Goal: Use online tool/utility: Utilize a website feature to perform a specific function

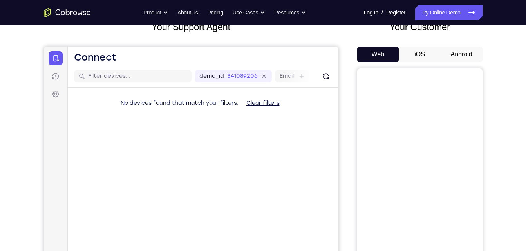
click at [460, 52] on button "Android" at bounding box center [461, 55] width 42 height 16
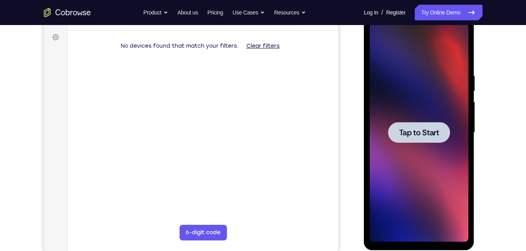
scroll to position [113, 0]
click at [400, 139] on div at bounding box center [419, 132] width 62 height 21
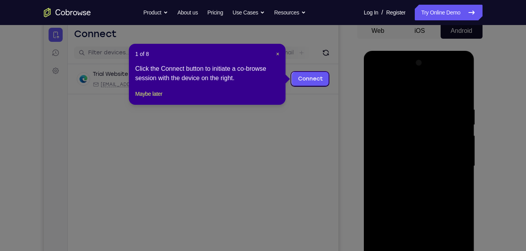
scroll to position [78, 0]
click at [278, 56] on span "×" at bounding box center [277, 54] width 3 height 6
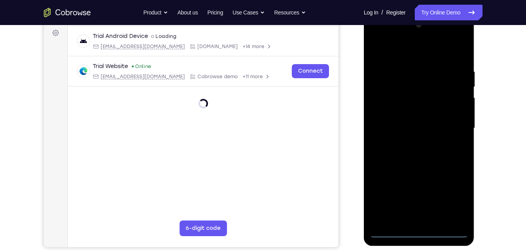
scroll to position [117, 0]
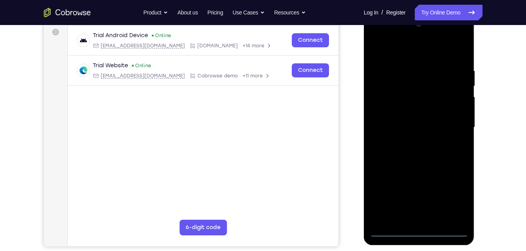
click at [418, 232] on div at bounding box center [419, 127] width 99 height 219
click at [456, 205] on div at bounding box center [419, 127] width 99 height 219
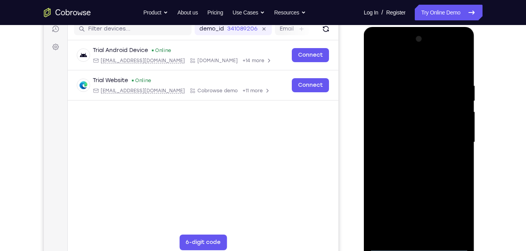
scroll to position [102, 0]
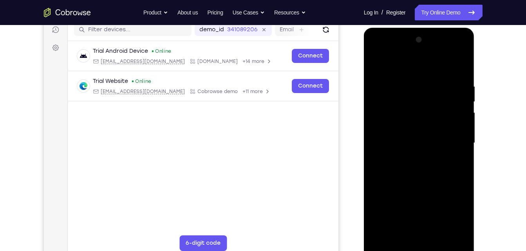
click at [456, 205] on div at bounding box center [419, 143] width 99 height 219
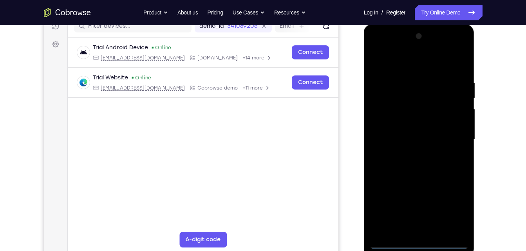
scroll to position [105, 0]
click at [398, 45] on div at bounding box center [419, 140] width 99 height 219
click at [454, 137] on div at bounding box center [419, 140] width 99 height 219
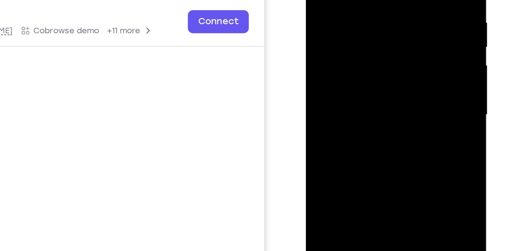
click at [353, 55] on div at bounding box center [361, 41] width 99 height 219
click at [356, 34] on div at bounding box center [361, 41] width 99 height 219
click at [353, 29] on div at bounding box center [361, 41] width 99 height 219
click at [353, 41] on div at bounding box center [361, 41] width 99 height 219
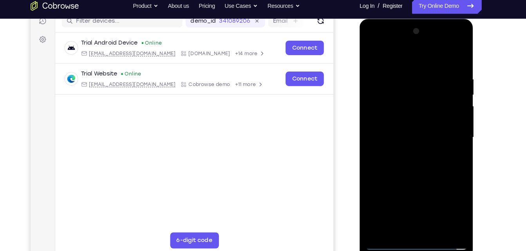
scroll to position [108, 0]
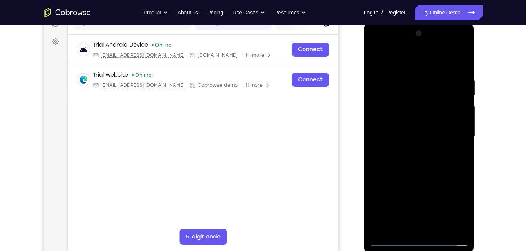
click at [414, 163] on div at bounding box center [419, 136] width 99 height 219
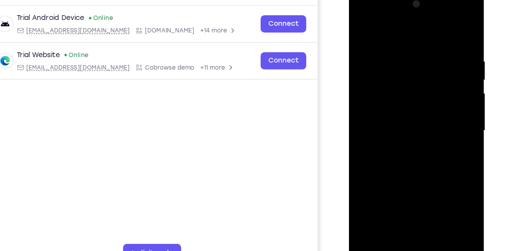
click at [409, 127] on div at bounding box center [404, 105] width 99 height 219
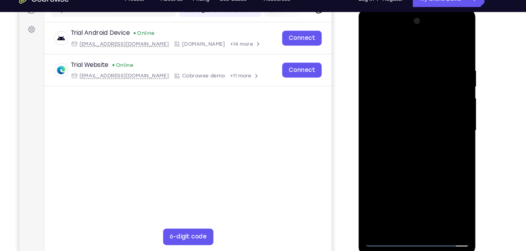
click at [420, 149] on div at bounding box center [413, 123] width 99 height 219
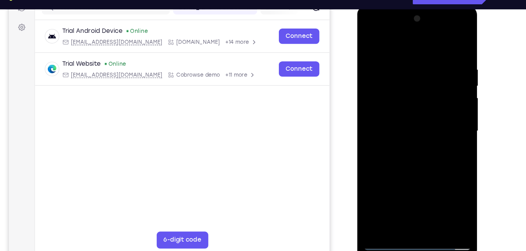
click at [407, 158] on div at bounding box center [412, 120] width 99 height 219
click at [376, 211] on div at bounding box center [412, 120] width 99 height 219
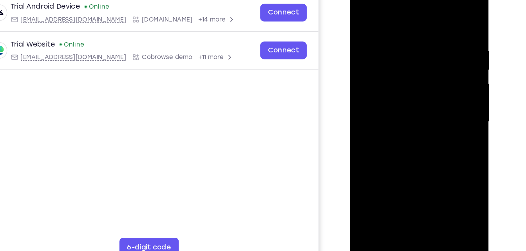
drag, startPoint x: 391, startPoint y: 103, endPoint x: 389, endPoint y: 49, distance: 54.1
drag, startPoint x: 389, startPoint y: 49, endPoint x: 411, endPoint y: 45, distance: 22.7
drag, startPoint x: 411, startPoint y: 45, endPoint x: 402, endPoint y: 27, distance: 20.3
click at [402, 27] on div at bounding box center [405, 93] width 99 height 219
drag, startPoint x: 394, startPoint y: 70, endPoint x: 401, endPoint y: 126, distance: 57.2
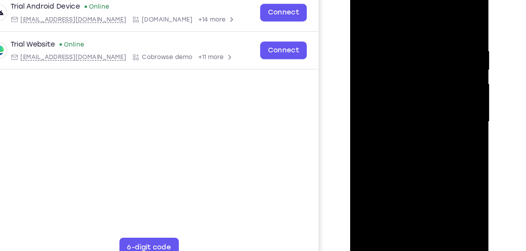
click at [401, 126] on div at bounding box center [405, 93] width 99 height 219
drag, startPoint x: 401, startPoint y: 126, endPoint x: 389, endPoint y: 36, distance: 91.5
drag, startPoint x: -11, startPoint y: 1, endPoint x: 186, endPoint y: 68, distance: 208.8
click at [186, 68] on div "Trial Android Device Online [EMAIL_ADDRESS][DOMAIN_NAME] [DOMAIN_NAME] +14 more…" at bounding box center [108, 33] width 270 height 98
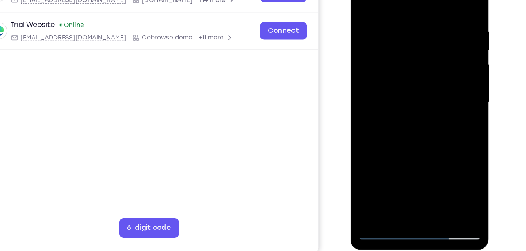
scroll to position [111, 0]
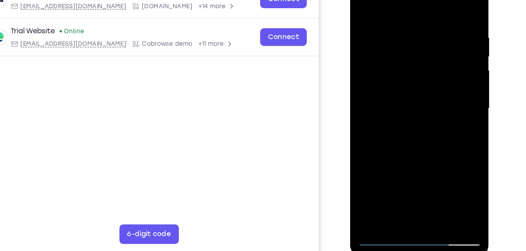
drag, startPoint x: 403, startPoint y: 81, endPoint x: 404, endPoint y: 47, distance: 34.8
click at [404, 47] on div at bounding box center [405, 79] width 99 height 219
click at [359, 138] on div at bounding box center [405, 79] width 99 height 219
drag, startPoint x: 411, startPoint y: 145, endPoint x: 411, endPoint y: 122, distance: 23.5
click at [411, 122] on div at bounding box center [405, 79] width 99 height 219
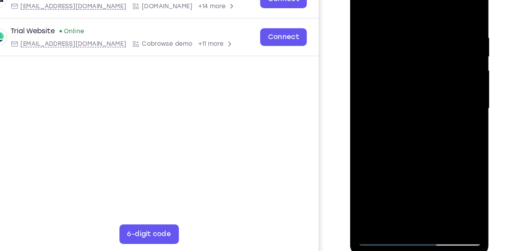
click at [367, 172] on div at bounding box center [405, 79] width 99 height 219
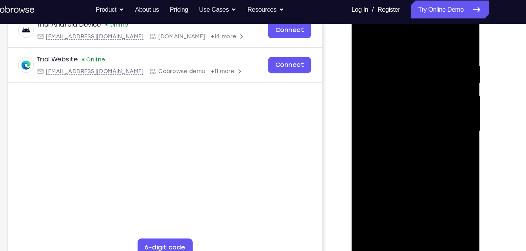
scroll to position [124, 0]
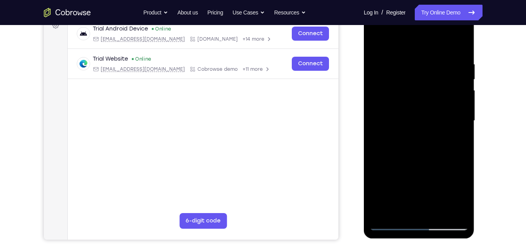
click at [439, 211] on div at bounding box center [419, 120] width 99 height 219
click at [413, 158] on div at bounding box center [419, 120] width 99 height 219
click at [427, 132] on div at bounding box center [419, 120] width 99 height 219
click at [411, 104] on div at bounding box center [419, 120] width 99 height 219
click at [383, 194] on div at bounding box center [419, 120] width 99 height 219
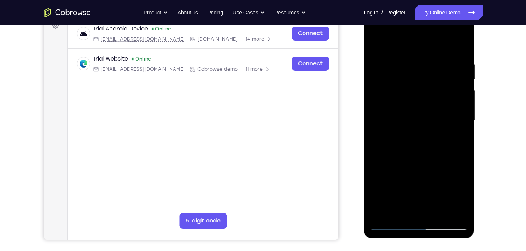
click at [399, 183] on div at bounding box center [419, 120] width 99 height 219
click at [420, 153] on div at bounding box center [419, 120] width 99 height 219
click at [389, 224] on div at bounding box center [419, 120] width 99 height 219
click at [398, 212] on div at bounding box center [419, 120] width 99 height 219
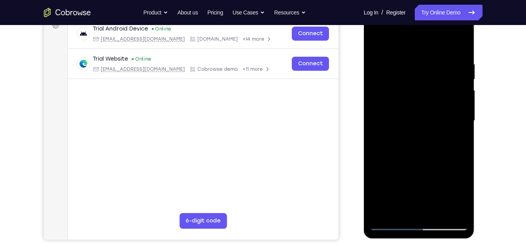
click at [401, 43] on div at bounding box center [419, 120] width 99 height 219
click at [400, 53] on div at bounding box center [419, 120] width 99 height 219
click at [383, 71] on div at bounding box center [419, 120] width 99 height 219
click at [450, 210] on div at bounding box center [419, 120] width 99 height 219
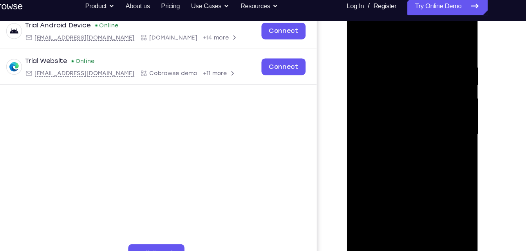
click at [437, 36] on div at bounding box center [401, 113] width 99 height 219
click at [403, 51] on div at bounding box center [401, 113] width 99 height 219
click at [393, 144] on div at bounding box center [401, 113] width 99 height 219
click at [398, 133] on div at bounding box center [401, 113] width 99 height 219
click at [366, 61] on div at bounding box center [401, 113] width 99 height 219
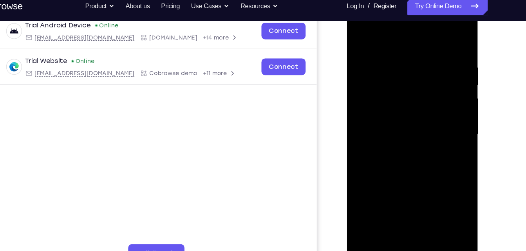
click at [433, 36] on div at bounding box center [401, 113] width 99 height 219
click at [409, 87] on div at bounding box center [401, 113] width 99 height 219
click at [396, 136] on div at bounding box center [401, 113] width 99 height 219
drag, startPoint x: 402, startPoint y: 158, endPoint x: 402, endPoint y: 126, distance: 31.7
click at [402, 126] on div at bounding box center [401, 113] width 99 height 219
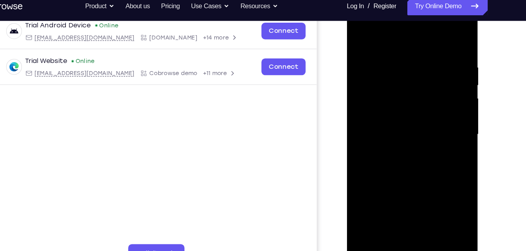
click at [401, 151] on div at bounding box center [401, 113] width 99 height 219
click at [439, 38] on div at bounding box center [401, 113] width 99 height 219
click at [437, 63] on div at bounding box center [401, 113] width 99 height 219
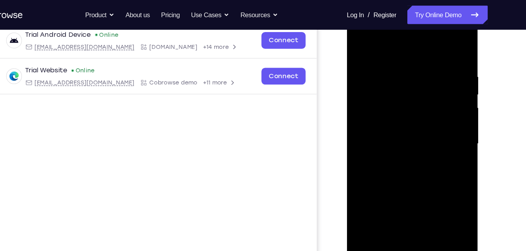
scroll to position [123, 0]
click at [359, 45] on div at bounding box center [401, 122] width 99 height 219
click at [439, 43] on div at bounding box center [401, 122] width 99 height 219
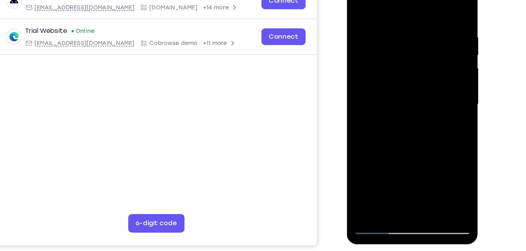
scroll to position [87, 0]
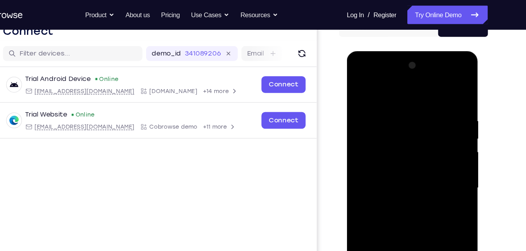
click at [374, 84] on div at bounding box center [401, 166] width 99 height 219
click at [368, 105] on div at bounding box center [401, 166] width 99 height 219
click at [415, 116] on div at bounding box center [401, 166] width 99 height 219
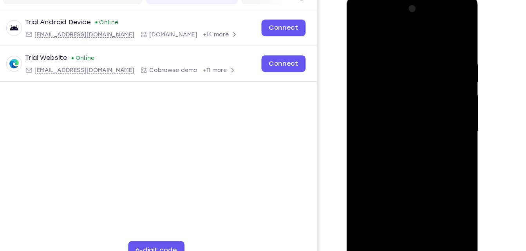
scroll to position [114, 0]
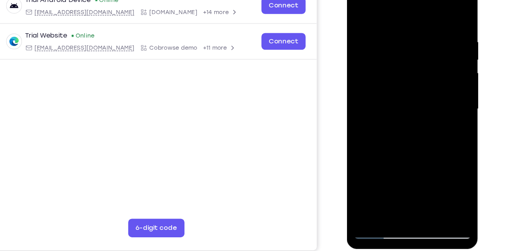
click at [384, 176] on div at bounding box center [401, 87] width 99 height 219
click at [436, 107] on div at bounding box center [401, 87] width 99 height 219
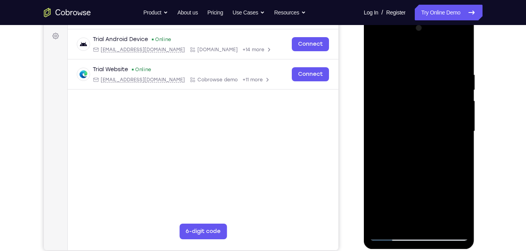
drag, startPoint x: 409, startPoint y: 123, endPoint x: 377, endPoint y: 54, distance: 76.4
click at [377, 54] on div at bounding box center [419, 131] width 99 height 219
click at [412, 62] on div at bounding box center [419, 131] width 99 height 219
click at [408, 134] on div at bounding box center [419, 131] width 99 height 219
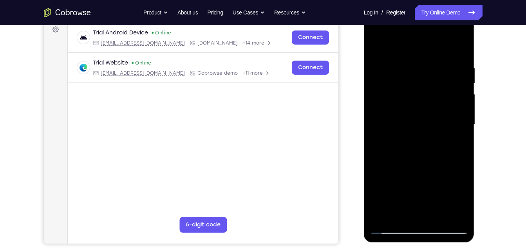
scroll to position [121, 0]
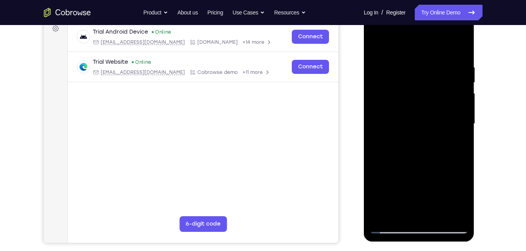
click at [462, 45] on div at bounding box center [419, 123] width 99 height 219
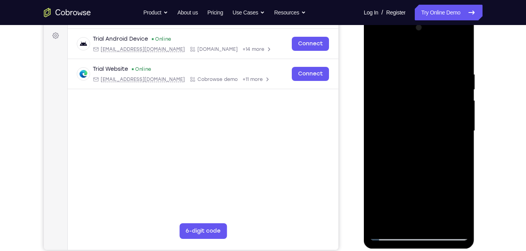
scroll to position [114, 0]
click at [457, 68] on div at bounding box center [419, 131] width 99 height 219
click at [398, 92] on div at bounding box center [419, 131] width 99 height 219
click at [420, 68] on div at bounding box center [419, 131] width 99 height 219
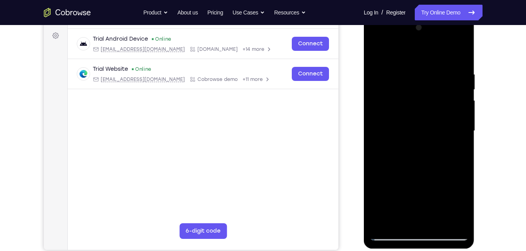
click at [420, 68] on div at bounding box center [419, 131] width 99 height 219
click at [385, 222] on div at bounding box center [419, 131] width 99 height 219
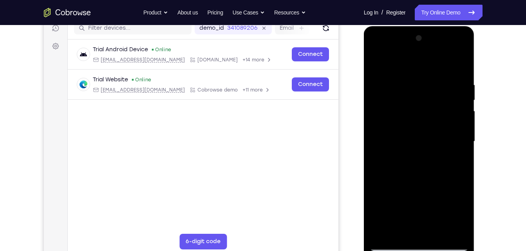
scroll to position [106, 0]
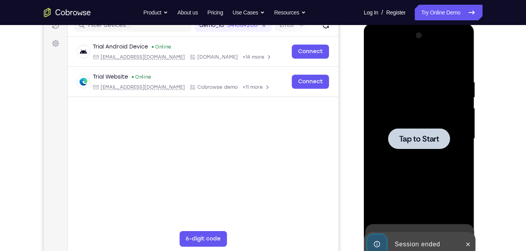
click at [413, 146] on div at bounding box center [419, 138] width 62 height 21
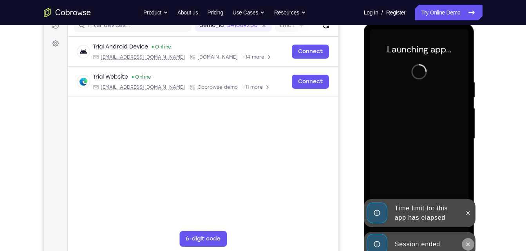
click at [468, 241] on button at bounding box center [467, 244] width 13 height 13
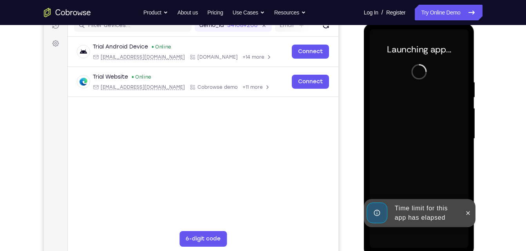
click at [468, 227] on div "Time limit for this app has elapsed" at bounding box center [420, 213] width 112 height 28
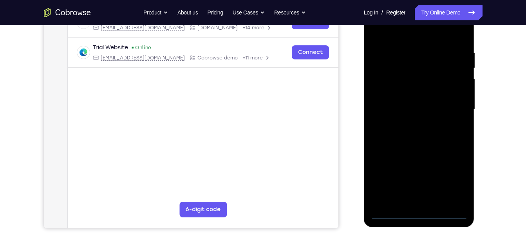
scroll to position [135, 0]
click at [414, 213] on div at bounding box center [419, 109] width 99 height 219
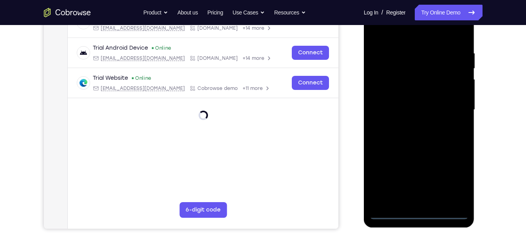
scroll to position [123, 0]
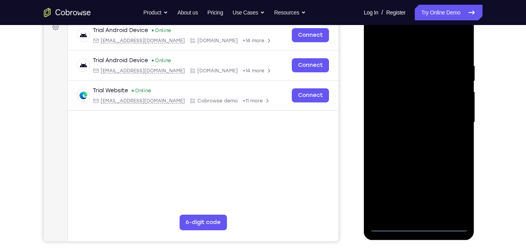
click at [446, 200] on div at bounding box center [419, 122] width 99 height 219
click at [449, 197] on div at bounding box center [419, 122] width 99 height 219
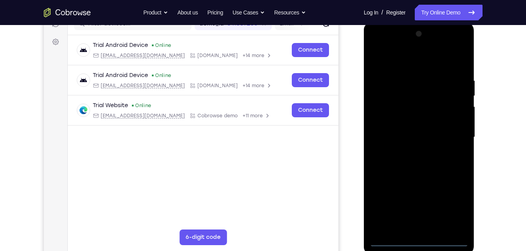
scroll to position [106, 0]
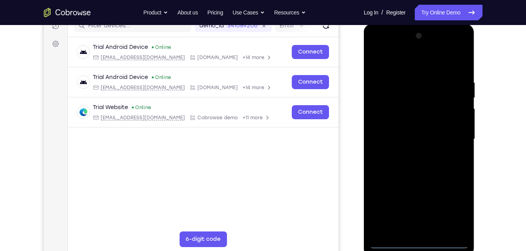
click at [388, 49] on div at bounding box center [419, 139] width 99 height 219
click at [454, 141] on div at bounding box center [419, 139] width 99 height 219
click at [413, 151] on div at bounding box center [419, 139] width 99 height 219
click at [406, 133] on div at bounding box center [419, 139] width 99 height 219
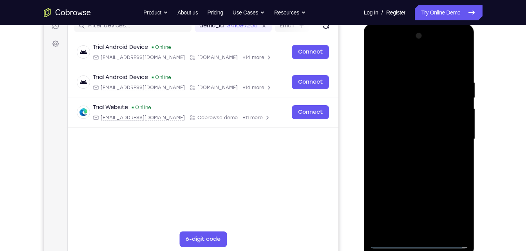
click at [406, 124] on div at bounding box center [419, 139] width 99 height 219
click at [408, 137] on div at bounding box center [419, 139] width 99 height 219
click at [411, 163] on div at bounding box center [419, 139] width 99 height 219
click at [425, 163] on div at bounding box center [419, 139] width 99 height 219
click at [459, 150] on div at bounding box center [419, 139] width 99 height 219
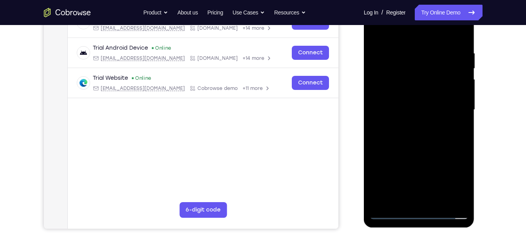
scroll to position [136, 0]
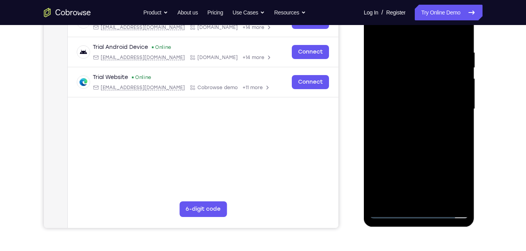
click at [425, 148] on div at bounding box center [419, 109] width 99 height 219
click at [379, 205] on div at bounding box center [419, 109] width 99 height 219
drag, startPoint x: 407, startPoint y: 152, endPoint x: 427, endPoint y: 100, distance: 56.0
click at [425, 102] on div at bounding box center [419, 109] width 99 height 219
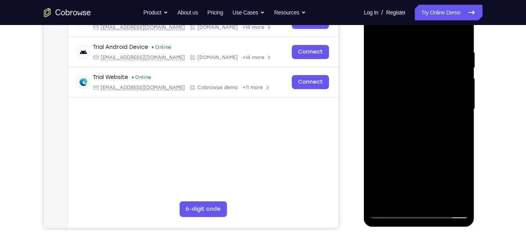
click at [456, 200] on div at bounding box center [419, 109] width 99 height 219
click at [382, 39] on div at bounding box center [419, 109] width 99 height 219
click at [419, 139] on div at bounding box center [419, 109] width 99 height 219
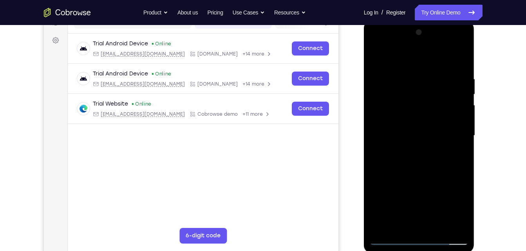
scroll to position [109, 0]
click at [382, 227] on div at bounding box center [419, 136] width 99 height 219
drag, startPoint x: 447, startPoint y: 99, endPoint x: 401, endPoint y: 109, distance: 46.5
click at [401, 109] on div at bounding box center [419, 136] width 99 height 219
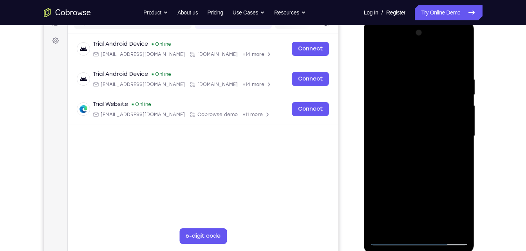
click at [464, 59] on div at bounding box center [419, 136] width 99 height 219
click at [376, 121] on div at bounding box center [419, 136] width 99 height 219
click at [393, 95] on div at bounding box center [419, 136] width 99 height 219
click at [377, 58] on div at bounding box center [419, 136] width 99 height 219
click at [383, 227] on div at bounding box center [419, 136] width 99 height 219
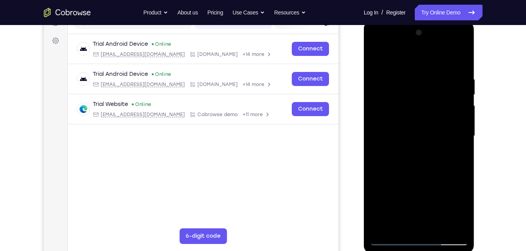
click at [383, 227] on div at bounding box center [419, 136] width 99 height 219
click at [434, 227] on div at bounding box center [419, 136] width 99 height 219
click at [417, 173] on div at bounding box center [419, 136] width 99 height 219
click at [431, 146] on div at bounding box center [419, 136] width 99 height 219
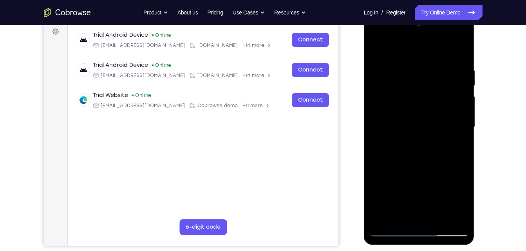
scroll to position [119, 0]
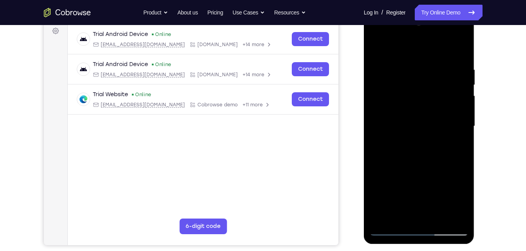
drag, startPoint x: 429, startPoint y: 140, endPoint x: 384, endPoint y: 42, distance: 107.5
drag, startPoint x: 63, startPoint y: 14, endPoint x: 308, endPoint y: 200, distance: 307.1
click at [308, 200] on main "demo_id 3410892061 3410892061 Email User ID Device ID Device name 6-digit code …" at bounding box center [202, 133] width 270 height 262
drag, startPoint x: 400, startPoint y: 164, endPoint x: 390, endPoint y: 51, distance: 113.2
click at [390, 51] on div at bounding box center [419, 126] width 99 height 219
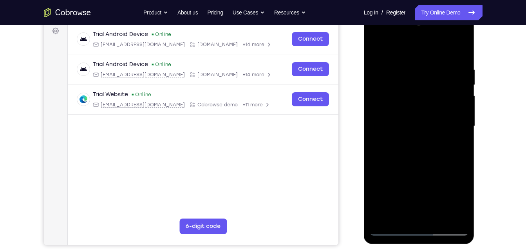
drag, startPoint x: 404, startPoint y: 151, endPoint x: 439, endPoint y: 253, distance: 108.2
drag, startPoint x: 119, startPoint y: 225, endPoint x: 324, endPoint y: 201, distance: 206.5
click at [324, 201] on main "demo_id 3410892061 3410892061 Email User ID Device ID Device name 6-digit code …" at bounding box center [202, 133] width 270 height 262
drag, startPoint x: 412, startPoint y: 176, endPoint x: 407, endPoint y: 133, distance: 42.6
click at [407, 133] on div at bounding box center [419, 126] width 99 height 219
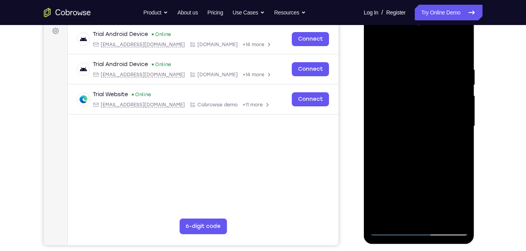
drag, startPoint x: 396, startPoint y: 182, endPoint x: 396, endPoint y: 125, distance: 56.4
click at [396, 125] on div at bounding box center [419, 126] width 99 height 219
drag, startPoint x: 409, startPoint y: 199, endPoint x: 410, endPoint y: 146, distance: 52.8
click at [410, 146] on div at bounding box center [419, 126] width 99 height 219
drag, startPoint x: 401, startPoint y: 210, endPoint x: 397, endPoint y: 163, distance: 47.6
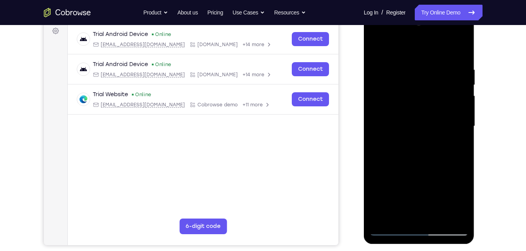
drag, startPoint x: 77, startPoint y: 135, endPoint x: 324, endPoint y: 198, distance: 255.3
click at [324, 198] on main "demo_id 3410892061 3410892061 Email User ID Device ID Device name 6-digit code …" at bounding box center [202, 133] width 270 height 262
drag, startPoint x: 396, startPoint y: 186, endPoint x: 405, endPoint y: 128, distance: 58.7
click at [405, 128] on div at bounding box center [419, 126] width 99 height 219
drag, startPoint x: 398, startPoint y: 195, endPoint x: 405, endPoint y: 149, distance: 46.3
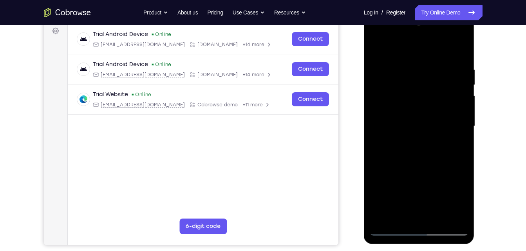
click at [405, 149] on div at bounding box center [419, 126] width 99 height 219
drag, startPoint x: 405, startPoint y: 149, endPoint x: 399, endPoint y: 77, distance: 72.3
click at [399, 77] on div at bounding box center [419, 126] width 99 height 219
drag, startPoint x: 414, startPoint y: 181, endPoint x: 423, endPoint y: 137, distance: 45.1
click at [423, 137] on div at bounding box center [419, 126] width 99 height 219
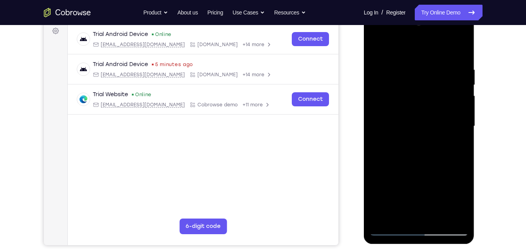
drag, startPoint x: 423, startPoint y: 137, endPoint x: 420, endPoint y: 189, distance: 52.1
click at [420, 189] on div at bounding box center [419, 126] width 99 height 219
drag, startPoint x: 427, startPoint y: 161, endPoint x: 419, endPoint y: 229, distance: 67.8
click at [419, 229] on div at bounding box center [419, 126] width 99 height 219
drag, startPoint x: 440, startPoint y: 159, endPoint x: 438, endPoint y: 188, distance: 29.4
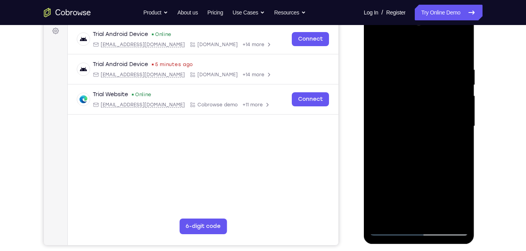
click at [438, 188] on div at bounding box center [419, 126] width 99 height 219
click at [438, 189] on div at bounding box center [419, 126] width 99 height 219
drag, startPoint x: 442, startPoint y: 156, endPoint x: 434, endPoint y: 199, distance: 43.4
click at [434, 199] on div at bounding box center [419, 126] width 99 height 219
drag, startPoint x: 437, startPoint y: 156, endPoint x: 432, endPoint y: 218, distance: 62.1
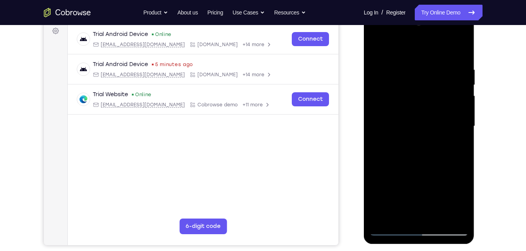
click at [432, 218] on div at bounding box center [419, 126] width 99 height 219
drag, startPoint x: 447, startPoint y: 145, endPoint x: 433, endPoint y: 215, distance: 71.5
click at [433, 215] on div at bounding box center [419, 126] width 99 height 219
drag, startPoint x: 438, startPoint y: 160, endPoint x: 437, endPoint y: 230, distance: 69.7
click at [437, 230] on div at bounding box center [419, 126] width 99 height 219
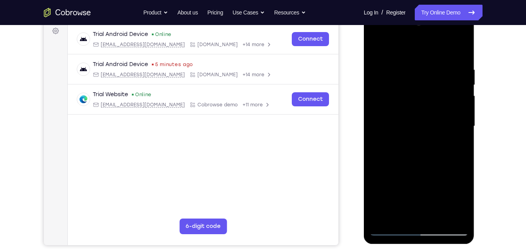
drag, startPoint x: 441, startPoint y: 163, endPoint x: 439, endPoint y: 233, distance: 70.5
click at [439, 233] on div at bounding box center [419, 126] width 99 height 219
click at [415, 184] on div at bounding box center [419, 126] width 99 height 219
click at [389, 229] on div at bounding box center [419, 126] width 99 height 219
drag, startPoint x: 423, startPoint y: 153, endPoint x: 415, endPoint y: 228, distance: 75.9
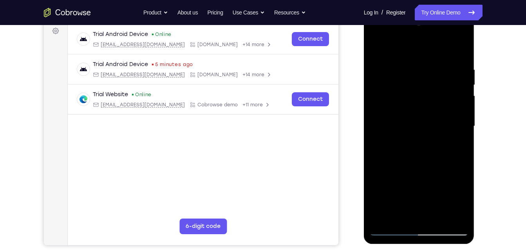
click at [415, 228] on div at bounding box center [419, 126] width 99 height 219
drag, startPoint x: 433, startPoint y: 163, endPoint x: 424, endPoint y: 217, distance: 54.8
click at [424, 217] on div at bounding box center [419, 126] width 99 height 219
drag, startPoint x: 443, startPoint y: 144, endPoint x: 434, endPoint y: 200, distance: 56.2
click at [434, 200] on div at bounding box center [419, 126] width 99 height 219
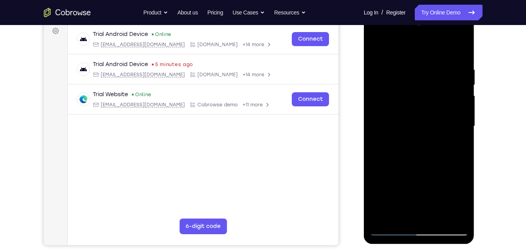
drag, startPoint x: 416, startPoint y: 198, endPoint x: 427, endPoint y: 159, distance: 41.2
click at [427, 159] on div at bounding box center [419, 126] width 99 height 219
click at [406, 130] on div at bounding box center [419, 126] width 99 height 219
click at [388, 229] on div at bounding box center [419, 126] width 99 height 219
drag, startPoint x: 413, startPoint y: 164, endPoint x: 407, endPoint y: 231, distance: 66.7
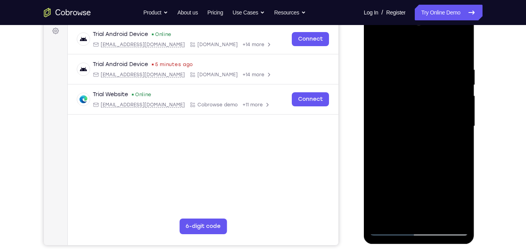
click at [407, 231] on div at bounding box center [419, 126] width 99 height 219
click at [409, 196] on div at bounding box center [419, 126] width 99 height 219
click at [389, 229] on div at bounding box center [419, 126] width 99 height 219
drag, startPoint x: 402, startPoint y: 194, endPoint x: 420, endPoint y: 156, distance: 42.0
click at [420, 156] on div at bounding box center [419, 126] width 99 height 219
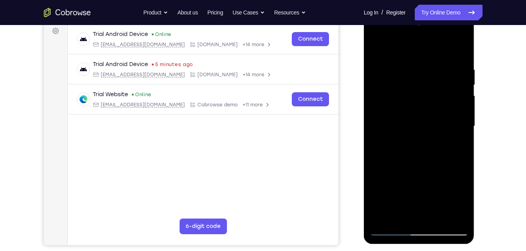
drag, startPoint x: 413, startPoint y: 207, endPoint x: 421, endPoint y: 171, distance: 36.5
click at [421, 171] on div at bounding box center [419, 126] width 99 height 219
drag, startPoint x: 416, startPoint y: 197, endPoint x: 421, endPoint y: 157, distance: 39.9
click at [421, 157] on div at bounding box center [419, 126] width 99 height 219
click at [406, 179] on div at bounding box center [419, 126] width 99 height 219
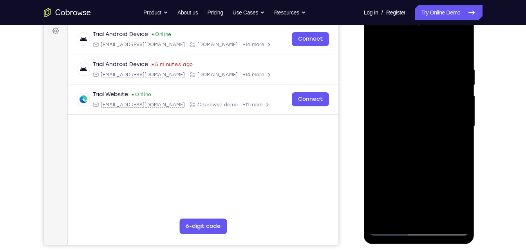
click at [378, 50] on div at bounding box center [419, 126] width 99 height 219
click at [388, 230] on div at bounding box center [419, 126] width 99 height 219
click at [390, 234] on div at bounding box center [419, 126] width 99 height 219
click at [414, 54] on div at bounding box center [419, 126] width 99 height 219
click at [379, 44] on div at bounding box center [419, 126] width 99 height 219
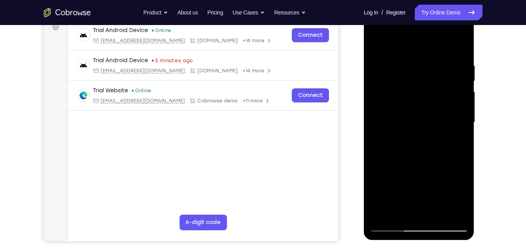
scroll to position [122, 0]
click at [464, 157] on div at bounding box center [419, 122] width 99 height 219
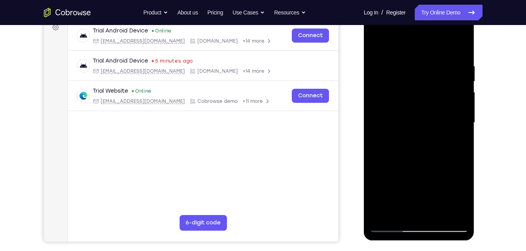
click at [455, 213] on div at bounding box center [419, 122] width 99 height 219
drag, startPoint x: 417, startPoint y: 145, endPoint x: 419, endPoint y: 99, distance: 45.4
click at [419, 99] on div at bounding box center [419, 122] width 99 height 219
drag, startPoint x: 417, startPoint y: 133, endPoint x: 420, endPoint y: 98, distance: 35.4
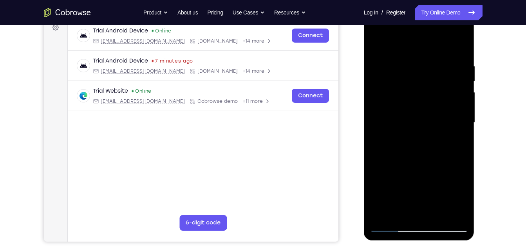
click at [420, 98] on div at bounding box center [419, 122] width 99 height 219
click at [382, 216] on div at bounding box center [419, 122] width 99 height 219
drag, startPoint x: 451, startPoint y: 63, endPoint x: 408, endPoint y: 79, distance: 46.3
click at [408, 79] on div at bounding box center [419, 122] width 99 height 219
drag, startPoint x: 457, startPoint y: 57, endPoint x: 377, endPoint y: 70, distance: 80.9
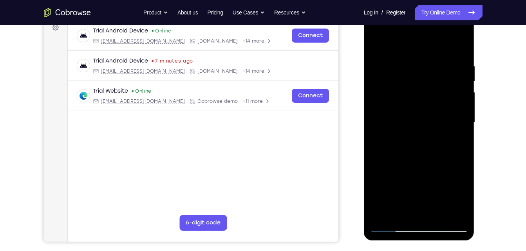
click at [377, 70] on div at bounding box center [419, 122] width 99 height 219
drag, startPoint x: 445, startPoint y: 65, endPoint x: 396, endPoint y: 74, distance: 50.1
click at [396, 74] on div at bounding box center [419, 122] width 99 height 219
drag, startPoint x: 458, startPoint y: 61, endPoint x: 373, endPoint y: 63, distance: 84.6
click at [373, 63] on div at bounding box center [419, 122] width 99 height 219
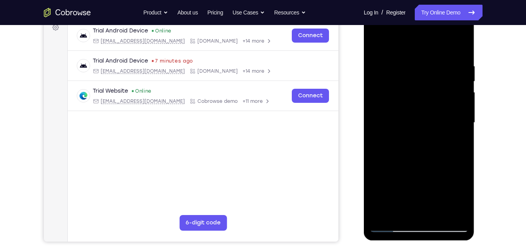
drag, startPoint x: 412, startPoint y: 61, endPoint x: 435, endPoint y: 47, distance: 26.7
click at [435, 47] on div at bounding box center [419, 122] width 99 height 219
click at [458, 48] on div at bounding box center [419, 122] width 99 height 219
drag, startPoint x: 420, startPoint y: 62, endPoint x: 382, endPoint y: 74, distance: 38.9
click at [382, 74] on div at bounding box center [419, 122] width 99 height 219
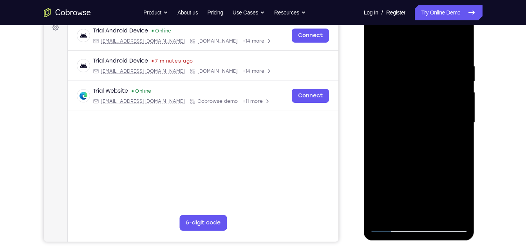
click at [460, 44] on div at bounding box center [419, 122] width 99 height 219
click at [382, 215] on div at bounding box center [419, 122] width 99 height 219
click at [441, 215] on div at bounding box center [419, 122] width 99 height 219
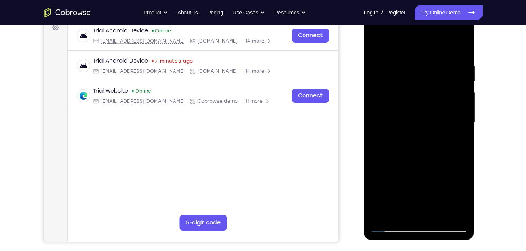
click at [386, 225] on div at bounding box center [419, 122] width 99 height 219
click at [389, 226] on div at bounding box center [419, 122] width 99 height 219
click at [384, 217] on div at bounding box center [419, 122] width 99 height 219
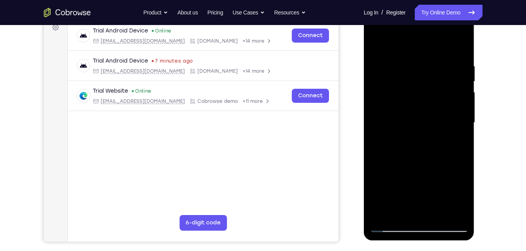
click at [384, 217] on div at bounding box center [419, 122] width 99 height 219
click at [420, 215] on div at bounding box center [419, 122] width 99 height 219
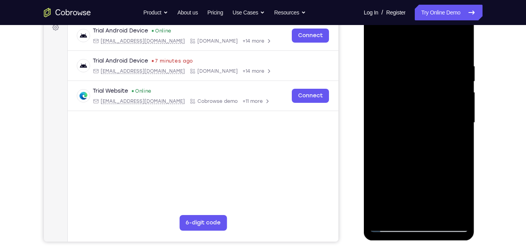
click at [384, 214] on div at bounding box center [419, 122] width 99 height 219
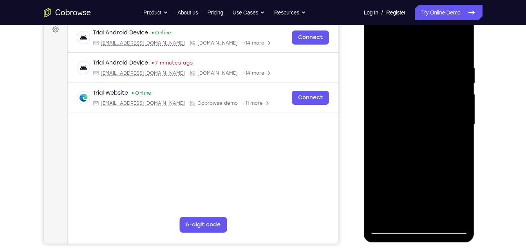
scroll to position [117, 0]
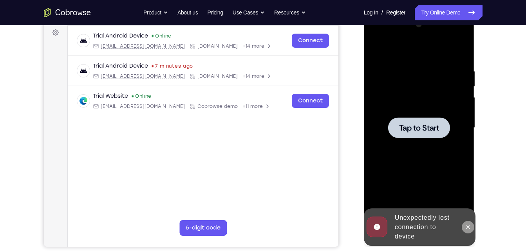
click at [467, 230] on icon at bounding box center [468, 227] width 6 height 6
